Goal: Information Seeking & Learning: Learn about a topic

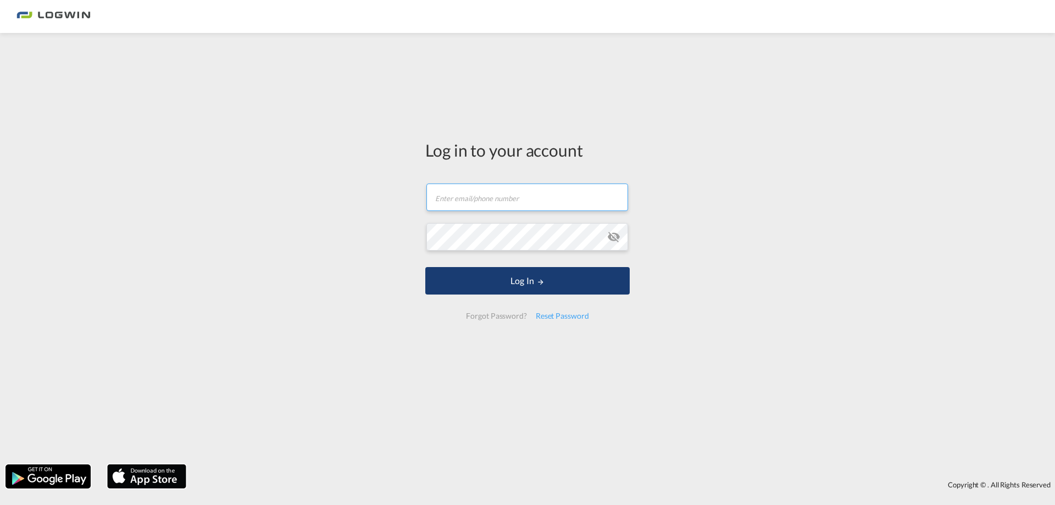
type input "[PERSON_NAME][EMAIL_ADDRESS][PERSON_NAME][DOMAIN_NAME]"
click at [485, 288] on button "Log In" at bounding box center [527, 280] width 205 height 27
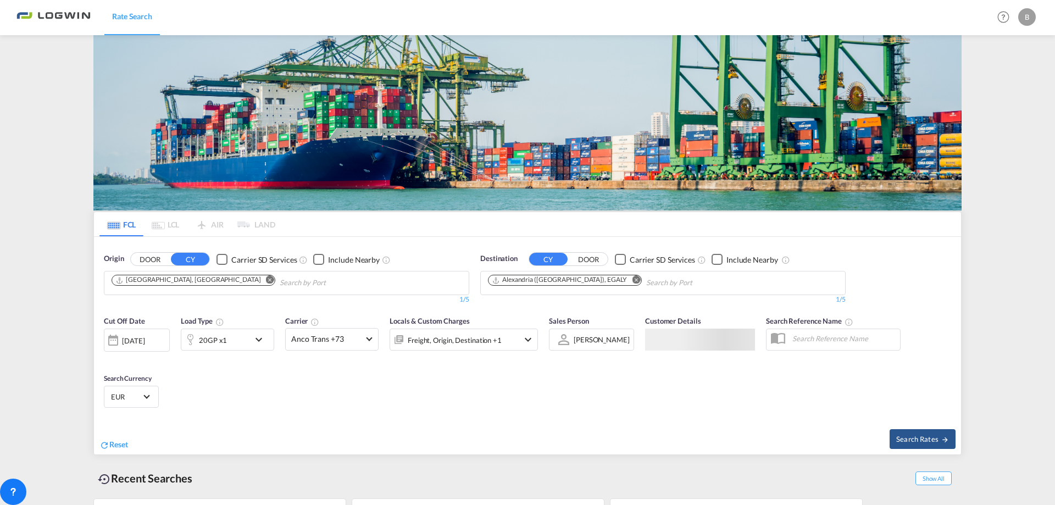
click at [632, 276] on md-icon "Remove" at bounding box center [636, 280] width 8 height 8
click at [607, 272] on md-chips at bounding box center [663, 283] width 364 height 23
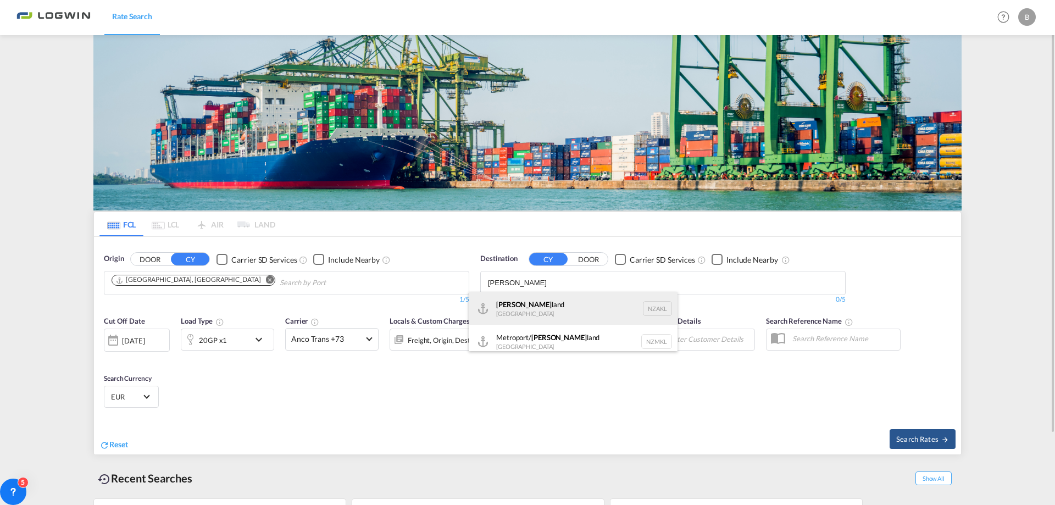
type input "[PERSON_NAME]"
click at [566, 301] on div "[PERSON_NAME] land [GEOGRAPHIC_DATA] NZAKL" at bounding box center [573, 308] width 209 height 33
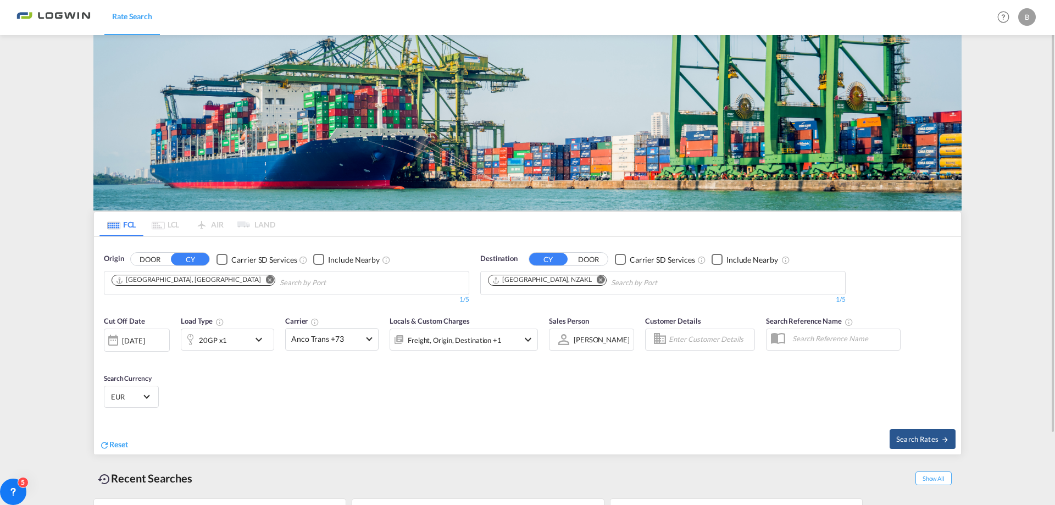
scroll to position [83, 0]
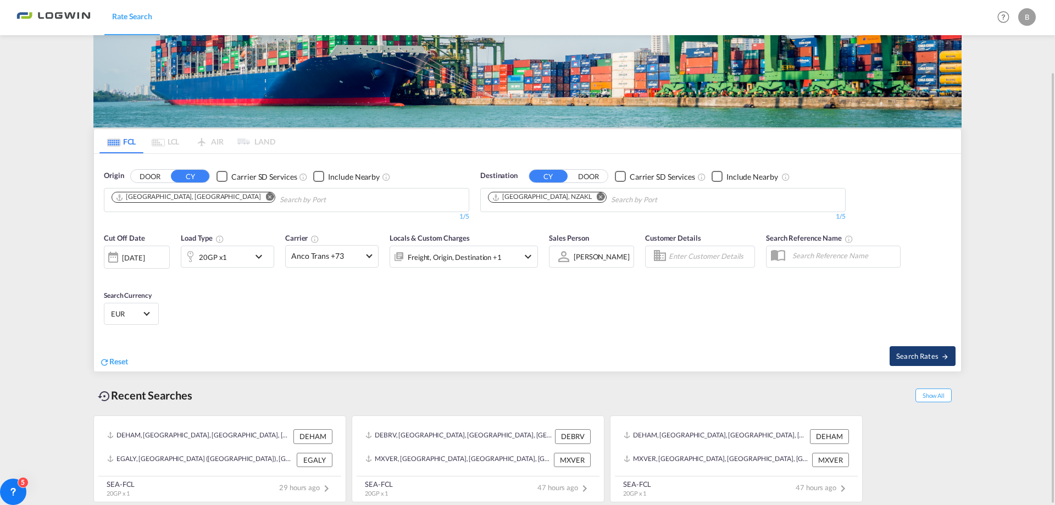
click at [897, 355] on button "Search Rates" at bounding box center [923, 356] width 66 height 20
type input "DEHAM to NZAKL / [DATE]"
